Goal: Find specific page/section: Find specific page/section

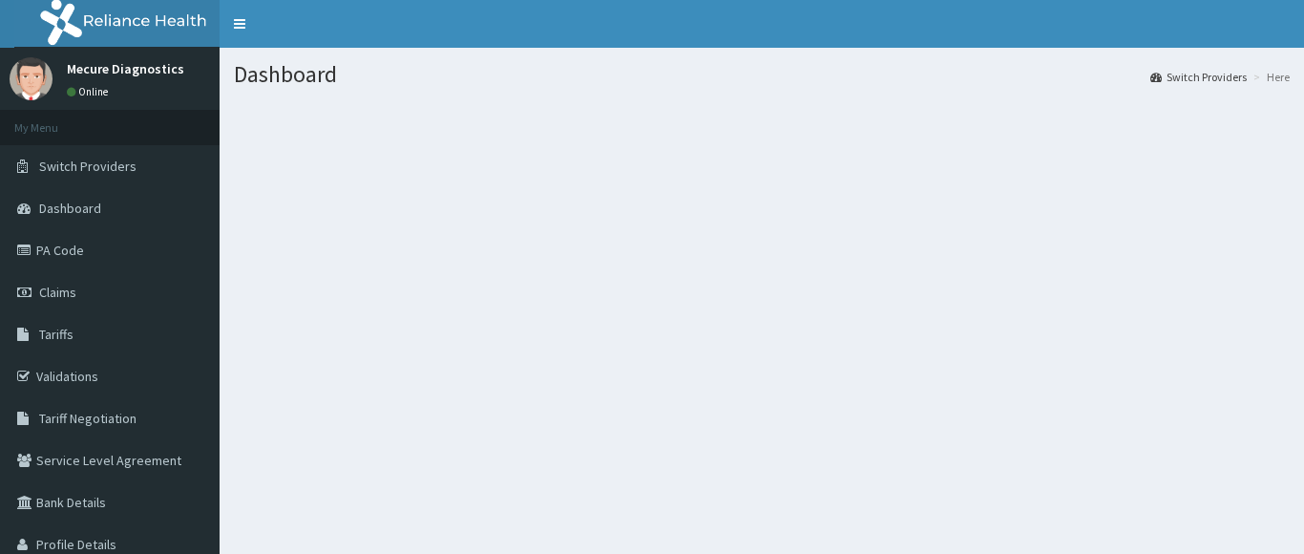
click at [90, 290] on link "Claims" at bounding box center [110, 292] width 220 height 42
drag, startPoint x: 0, startPoint y: 0, endPoint x: 90, endPoint y: 290, distance: 303.7
click at [90, 290] on link "Claims" at bounding box center [110, 292] width 220 height 42
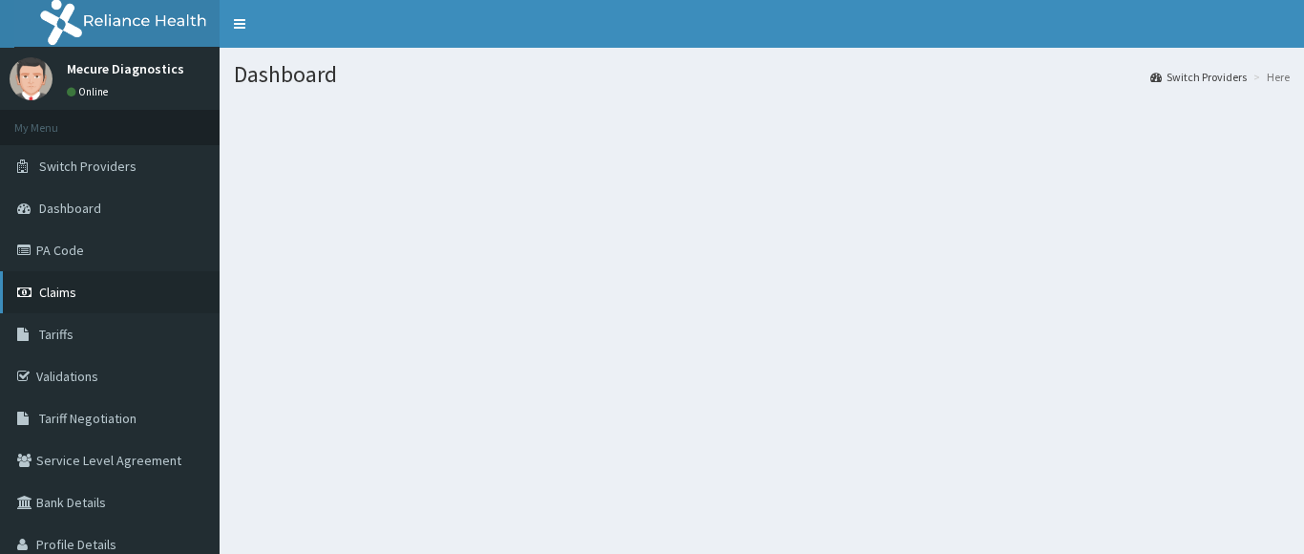
click at [90, 290] on link "Claims" at bounding box center [110, 292] width 220 height 42
click at [47, 295] on span "Claims" at bounding box center [57, 291] width 37 height 17
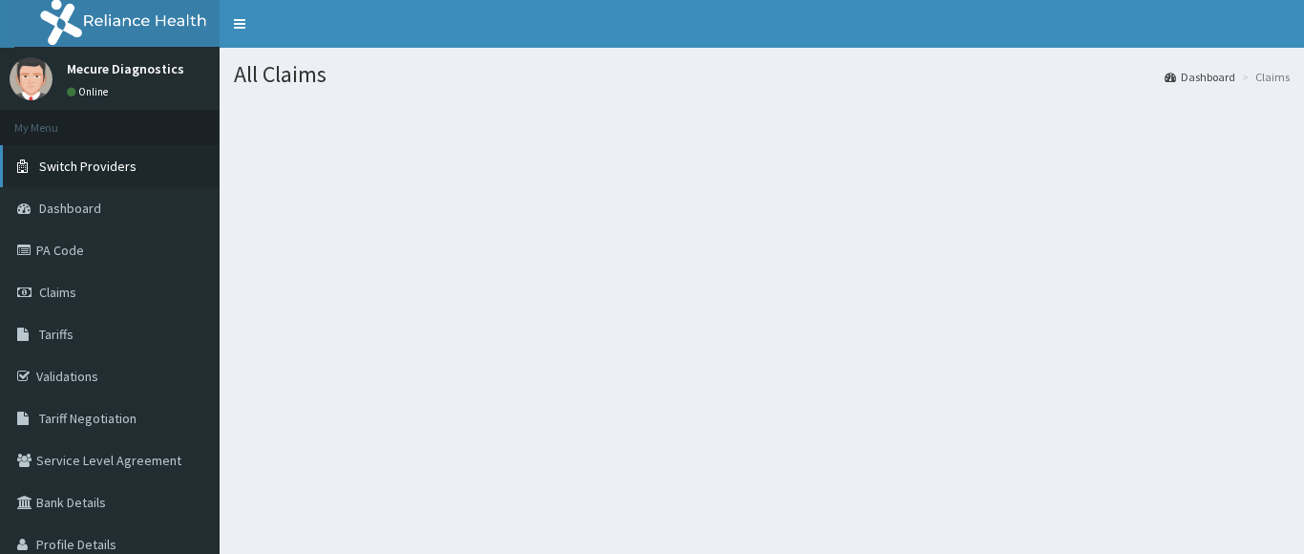
click at [54, 157] on span "Switch Providers" at bounding box center [87, 165] width 97 height 17
click at [62, 163] on span "Switch Providers" at bounding box center [87, 165] width 97 height 17
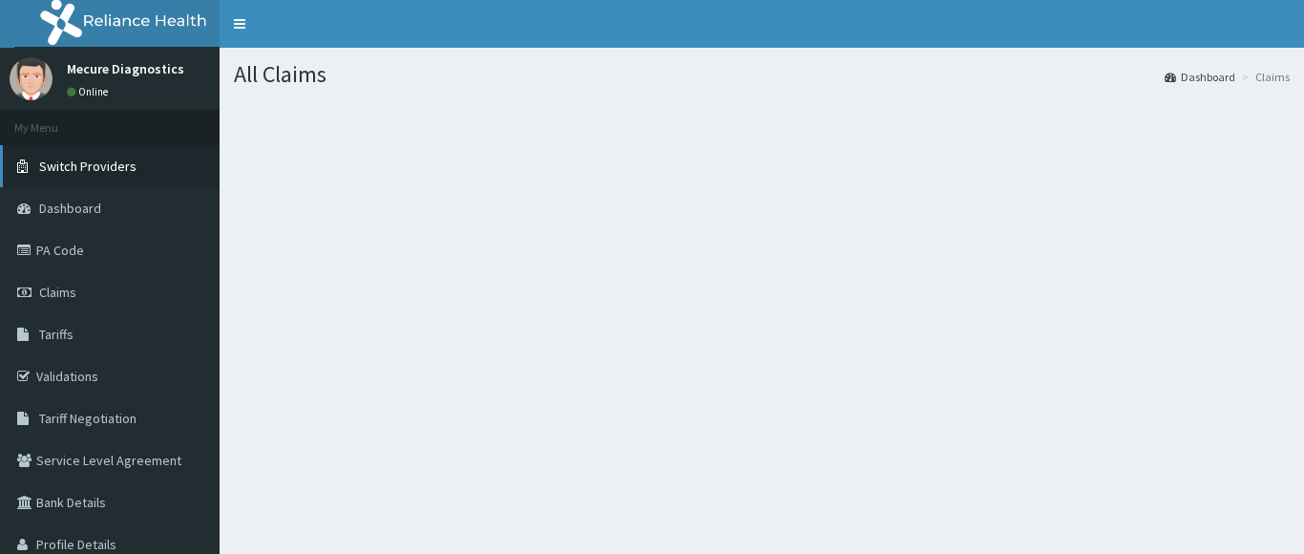
click at [60, 166] on span "Switch Providers" at bounding box center [87, 165] width 97 height 17
click at [85, 161] on span "Switch Providers" at bounding box center [87, 165] width 97 height 17
click at [81, 167] on span "Switch Providers" at bounding box center [87, 165] width 97 height 17
click at [119, 165] on span "Switch Providers" at bounding box center [87, 165] width 97 height 17
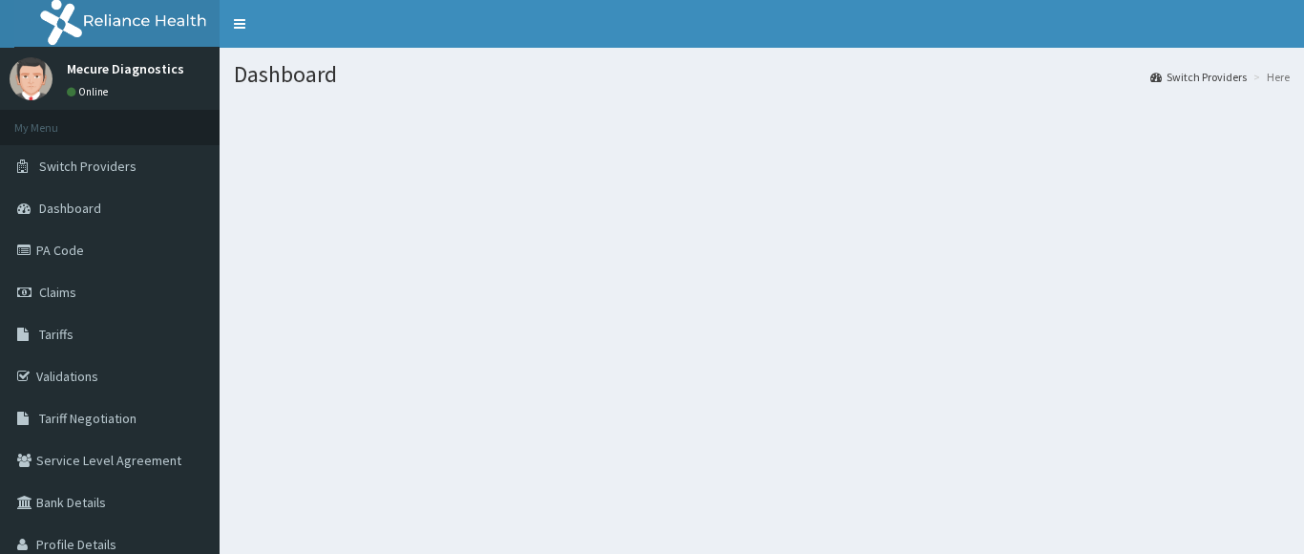
click at [119, 165] on span "Switch Providers" at bounding box center [87, 165] width 97 height 17
click at [80, 158] on span "Switch Providers" at bounding box center [87, 165] width 97 height 17
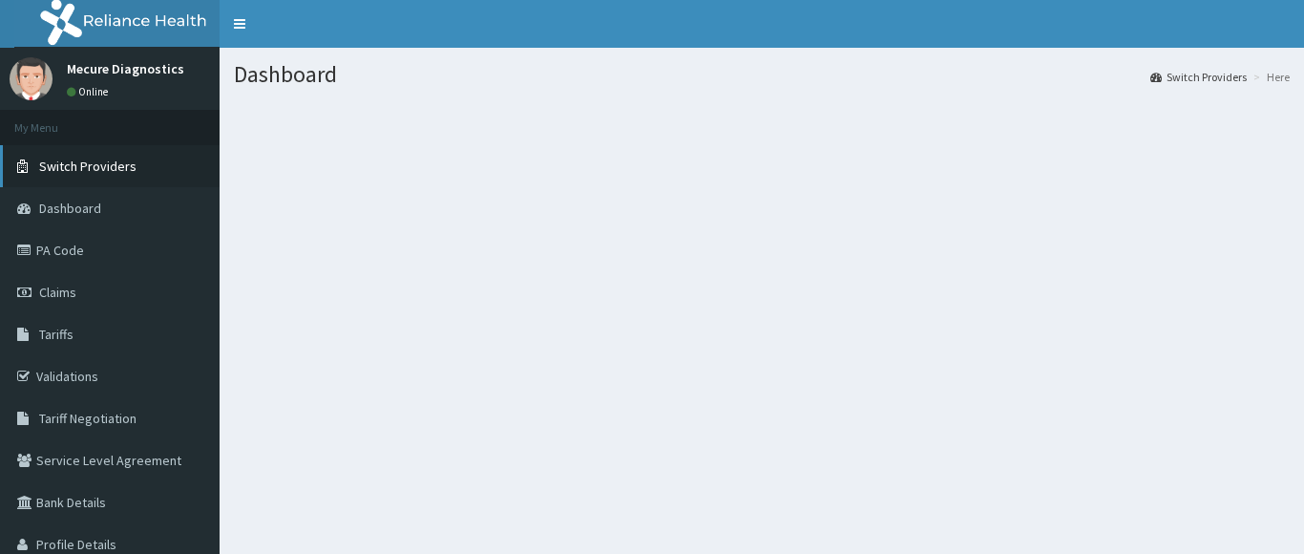
click at [80, 158] on span "Switch Providers" at bounding box center [87, 165] width 97 height 17
click at [77, 163] on span "Switch Providers" at bounding box center [87, 165] width 97 height 17
click at [75, 157] on link "Switch Providers" at bounding box center [110, 166] width 220 height 42
